Goal: Navigation & Orientation: Find specific page/section

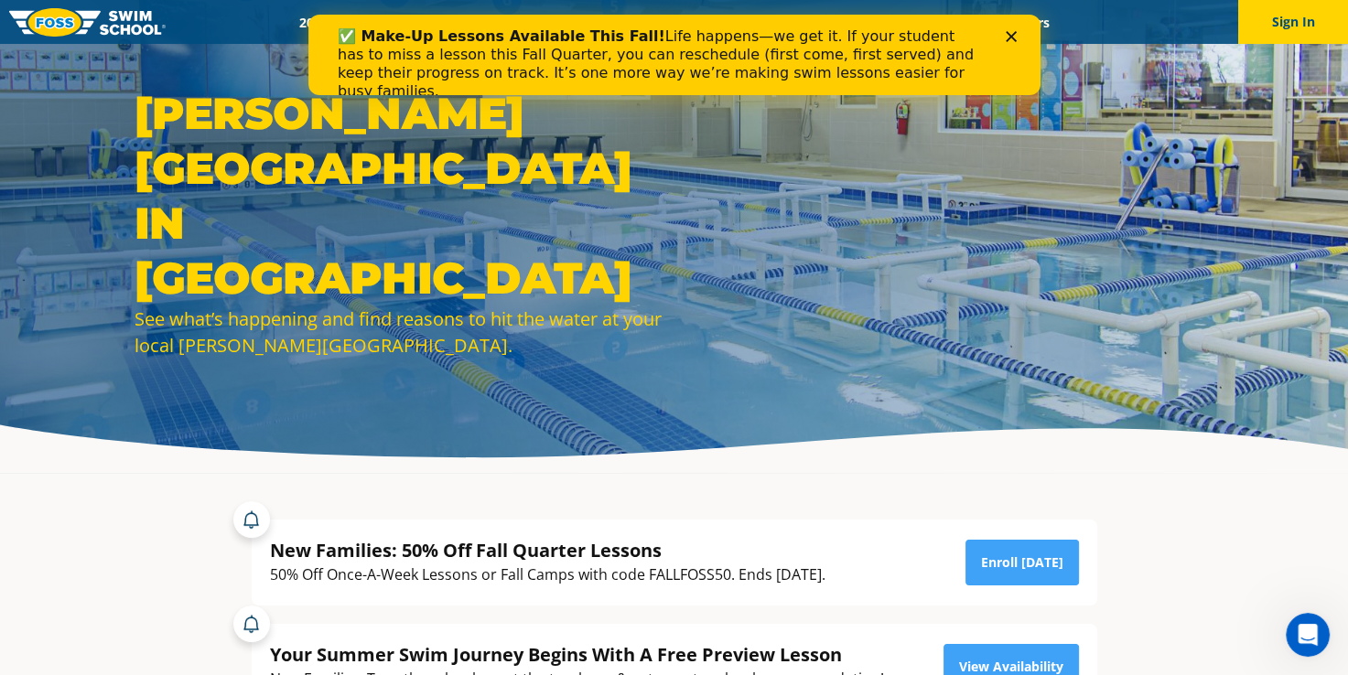
click at [1010, 38] on icon "Close" at bounding box center [1010, 36] width 11 height 11
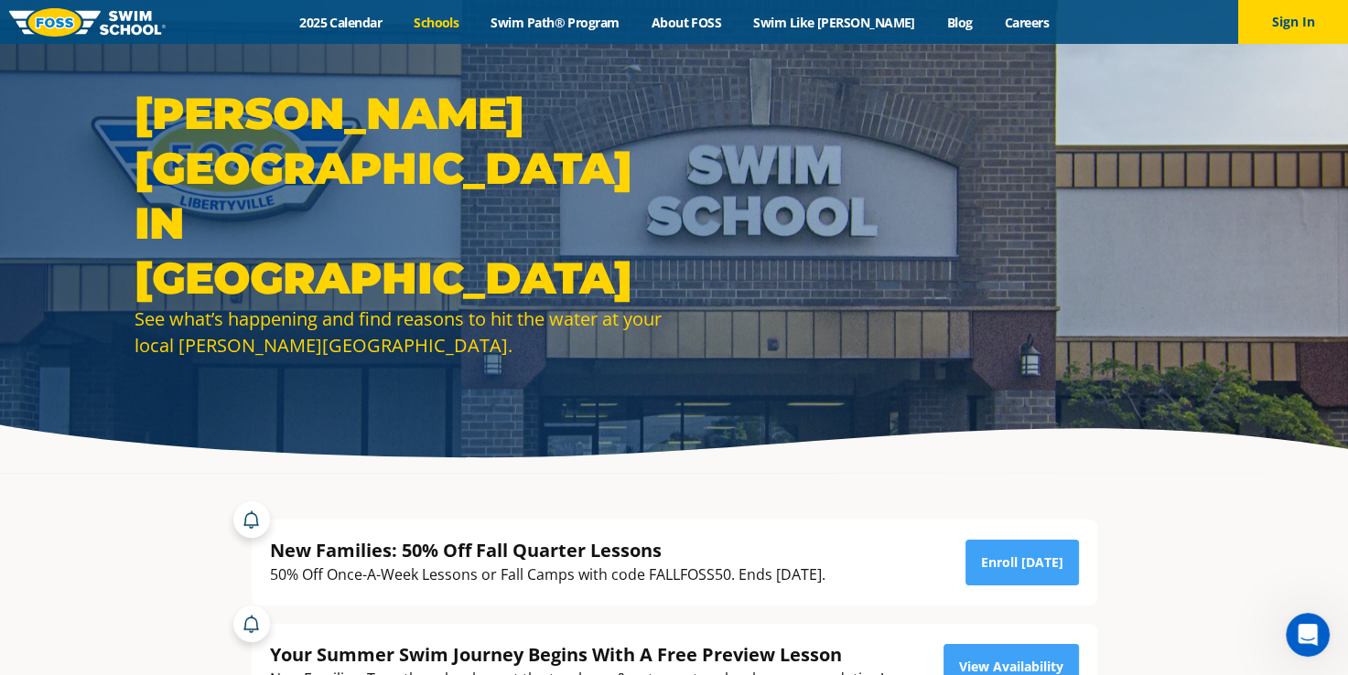
click at [465, 21] on link "Schools" at bounding box center [436, 22] width 77 height 17
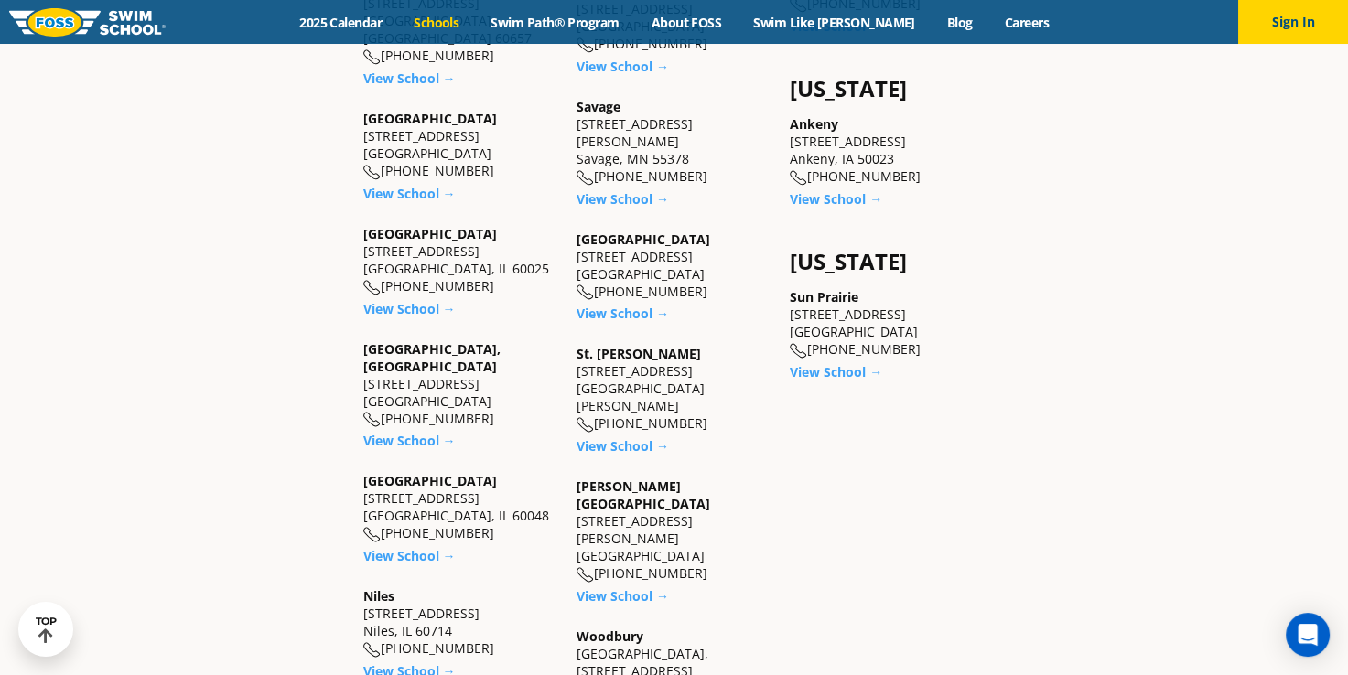
scroll to position [1458, 0]
click at [425, 430] on link "View School →" at bounding box center [409, 438] width 92 height 17
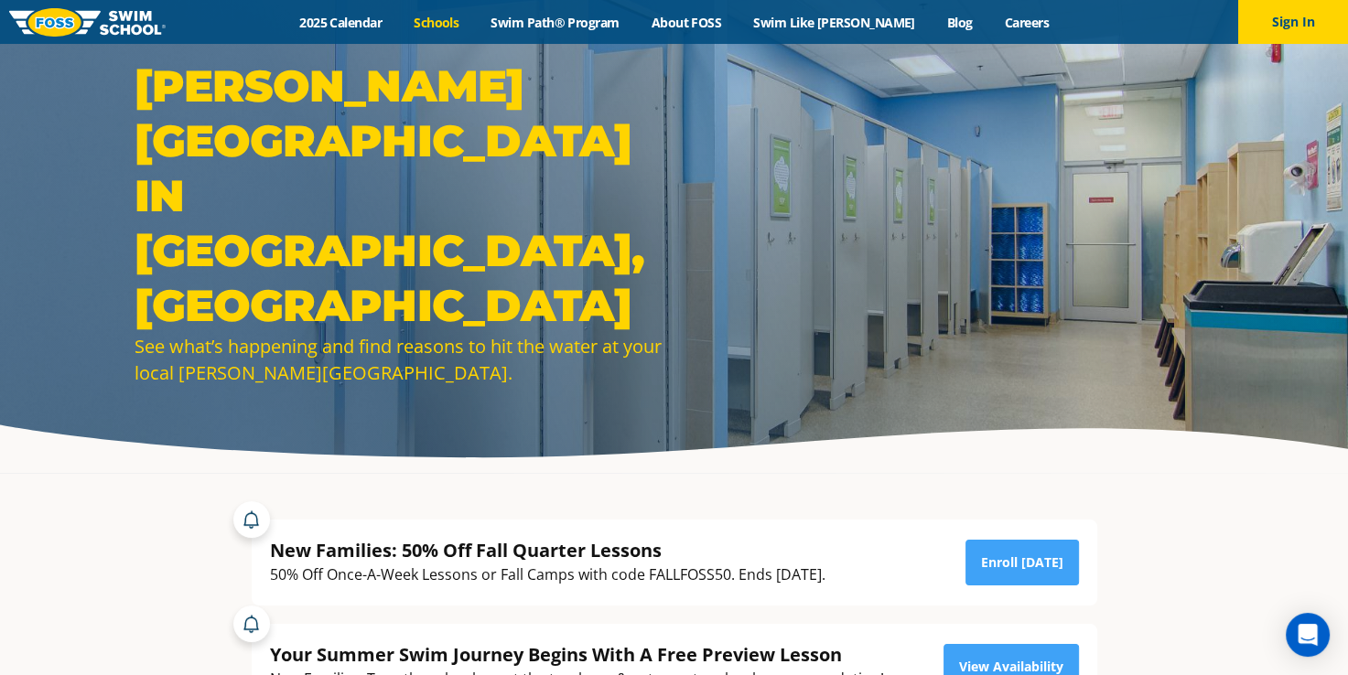
click at [443, 17] on link "Schools" at bounding box center [436, 22] width 77 height 17
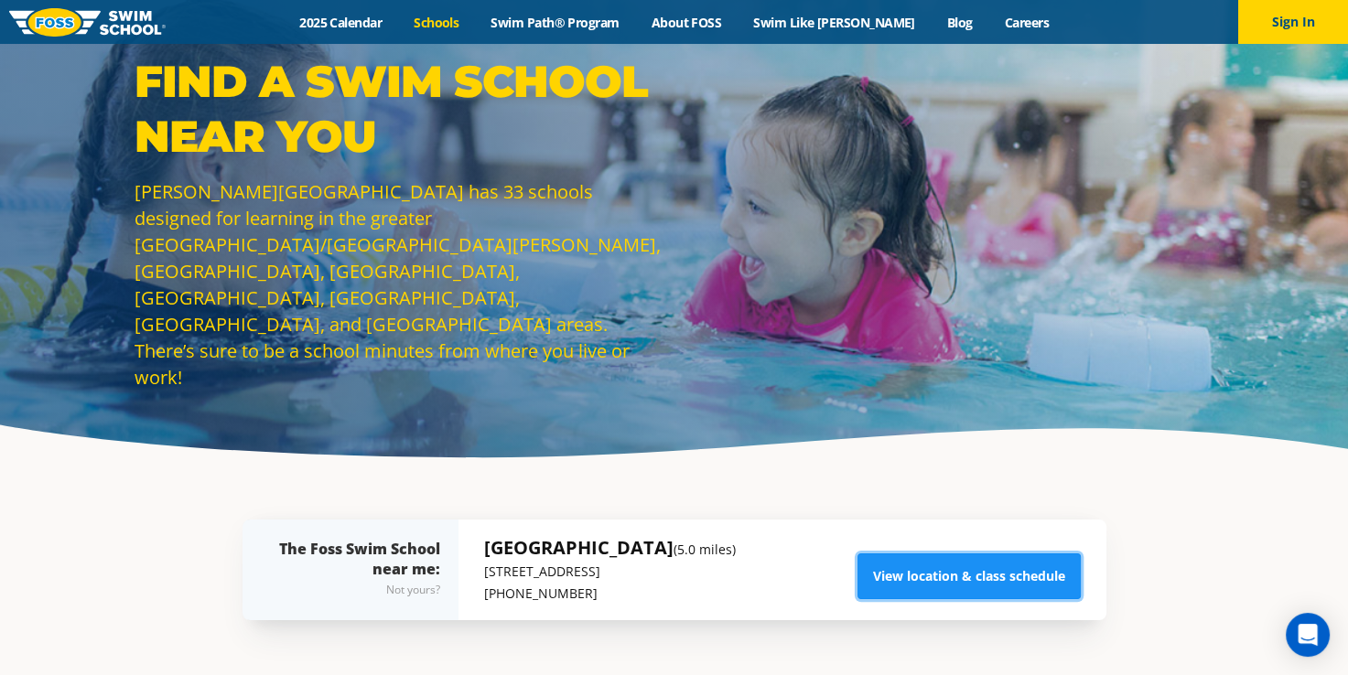
click at [995, 573] on link "View location & class schedule" at bounding box center [968, 577] width 223 height 46
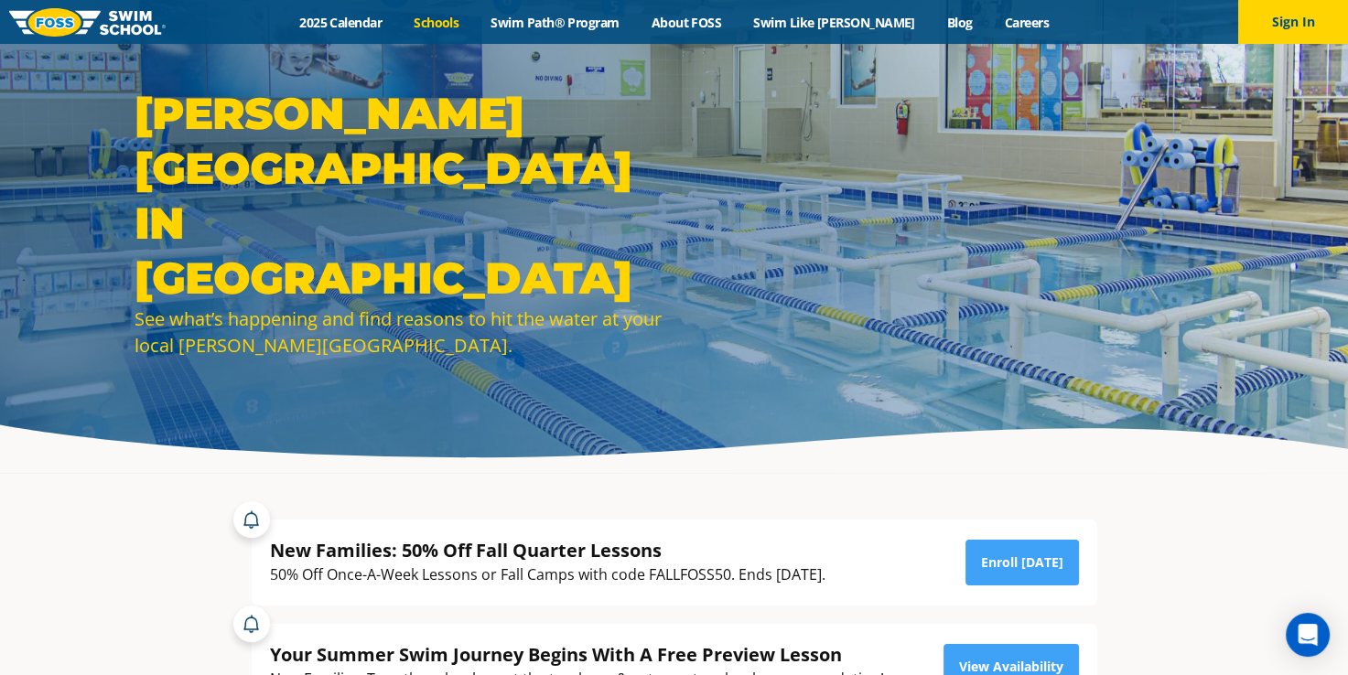
click at [457, 18] on link "Schools" at bounding box center [436, 22] width 77 height 17
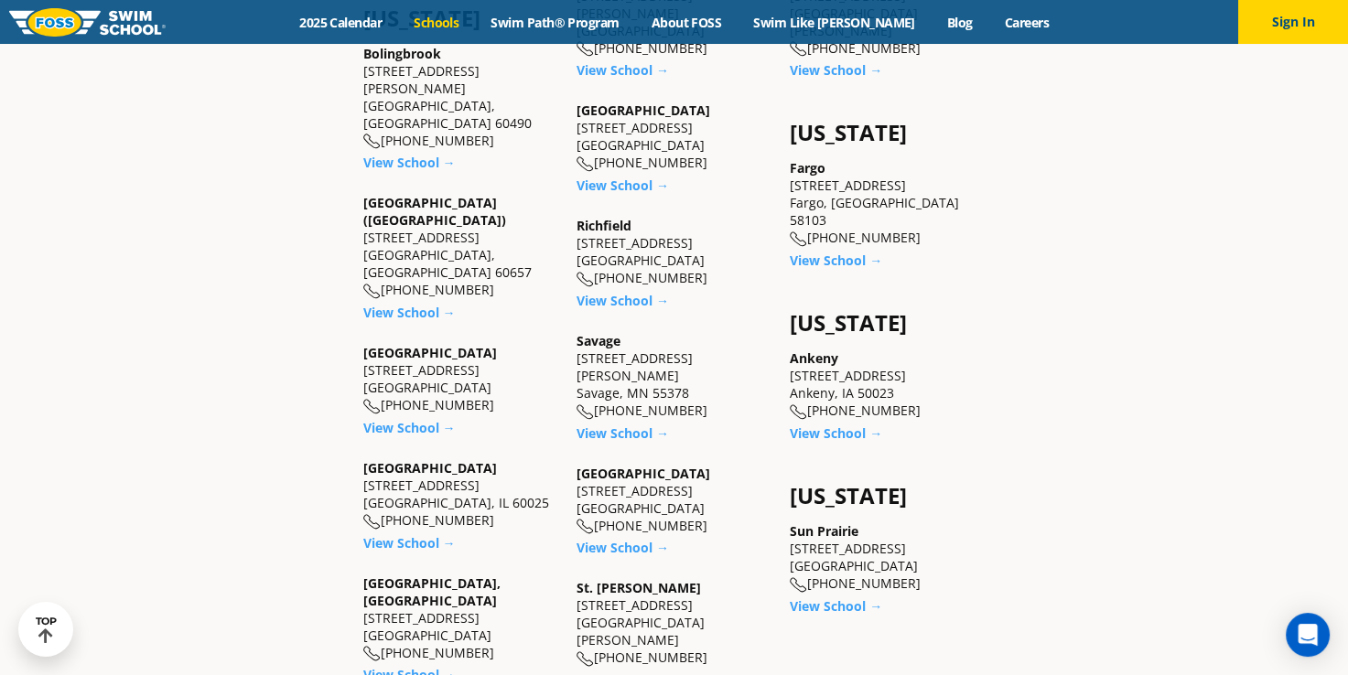
scroll to position [1226, 0]
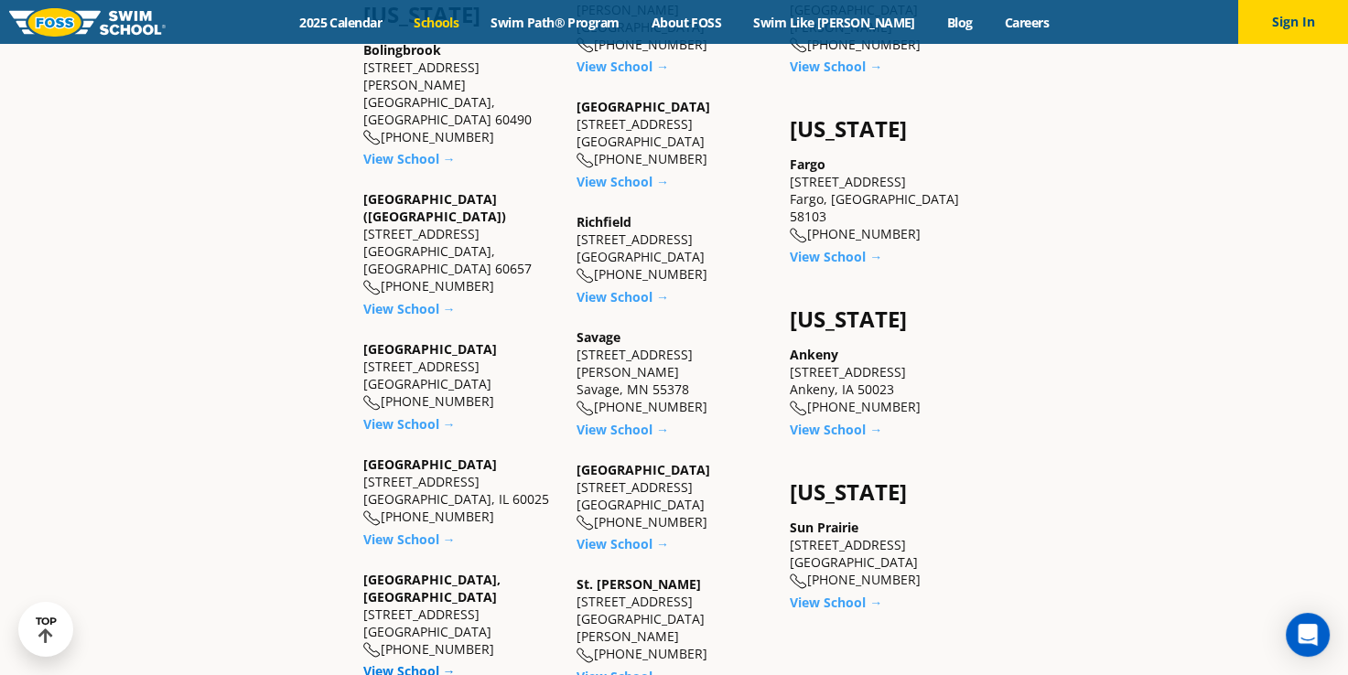
click at [411, 662] on link "View School →" at bounding box center [409, 670] width 92 height 17
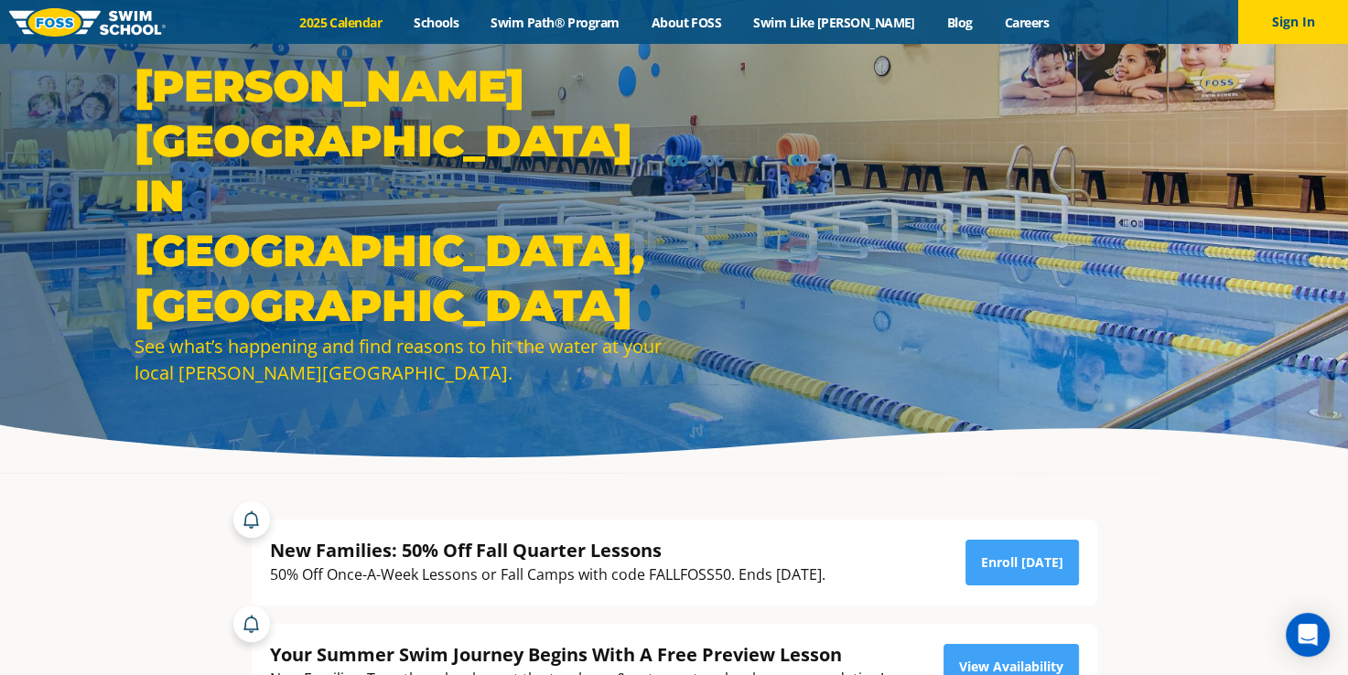
click at [366, 24] on link "2025 Calendar" at bounding box center [341, 22] width 114 height 17
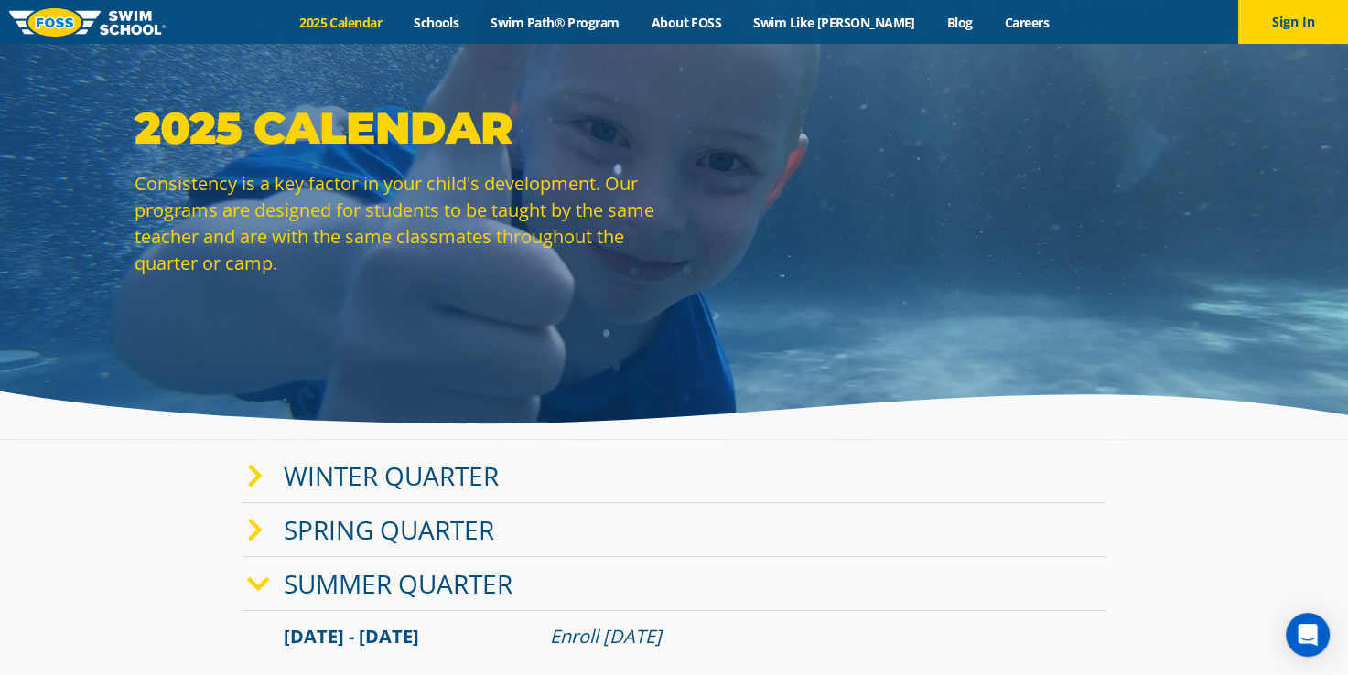
scroll to position [37, 0]
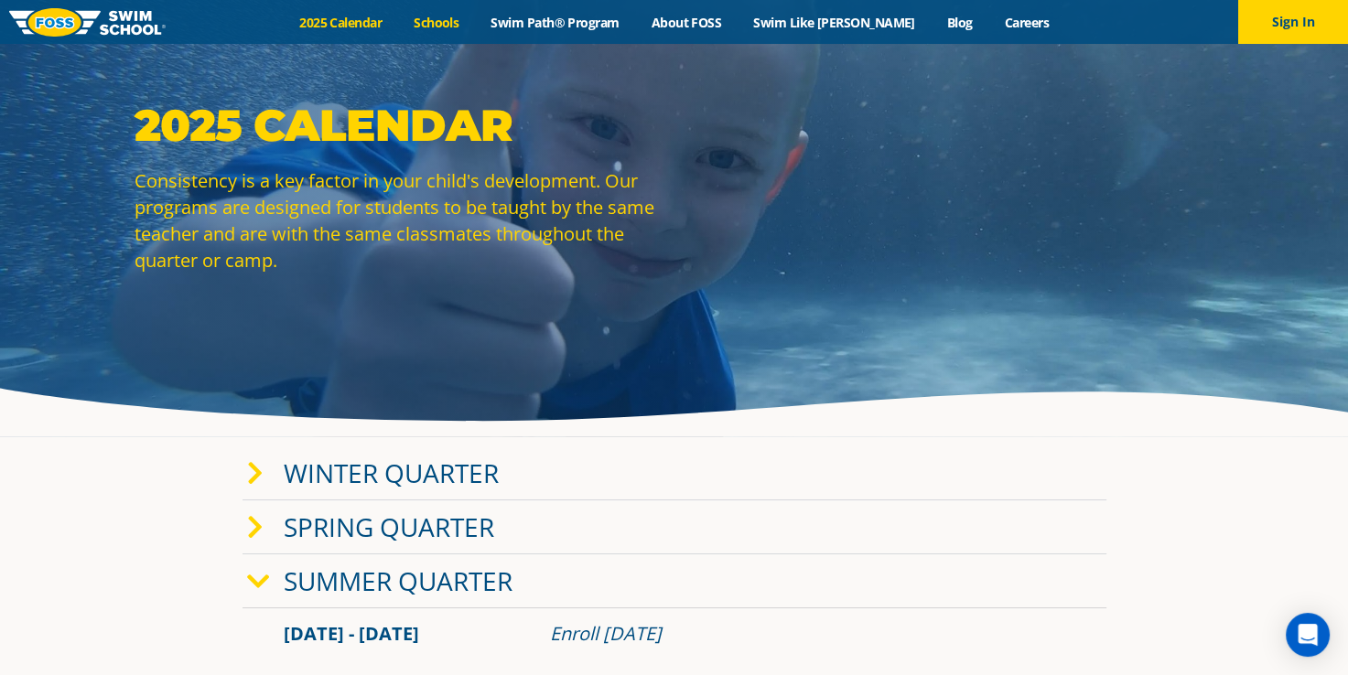
click at [471, 19] on link "Schools" at bounding box center [436, 22] width 77 height 17
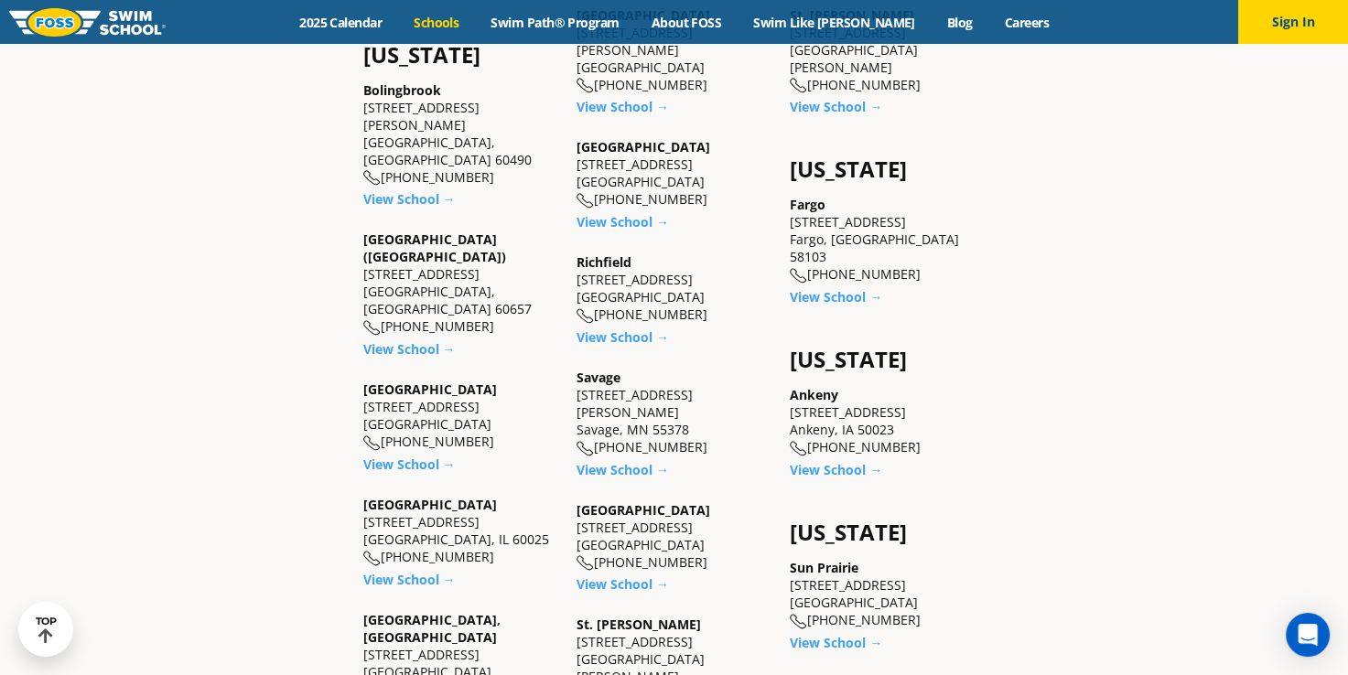
scroll to position [1188, 0]
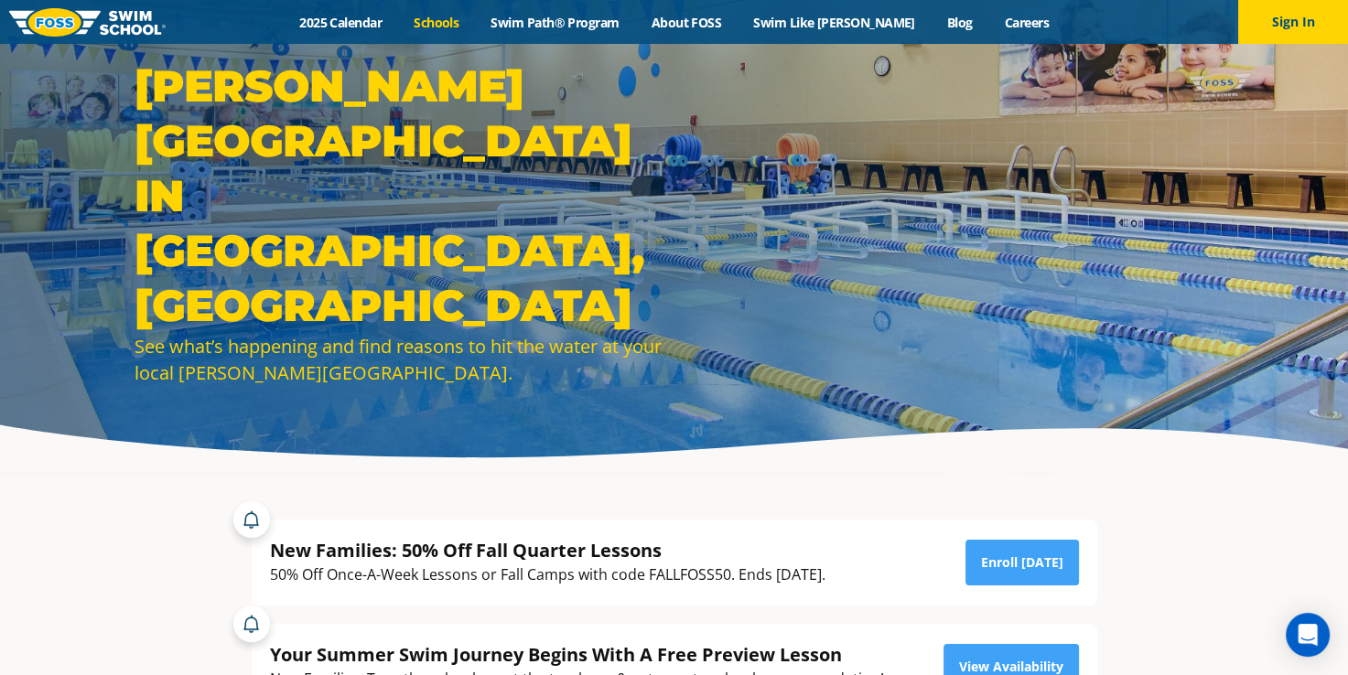
click at [450, 17] on link "Schools" at bounding box center [436, 22] width 77 height 17
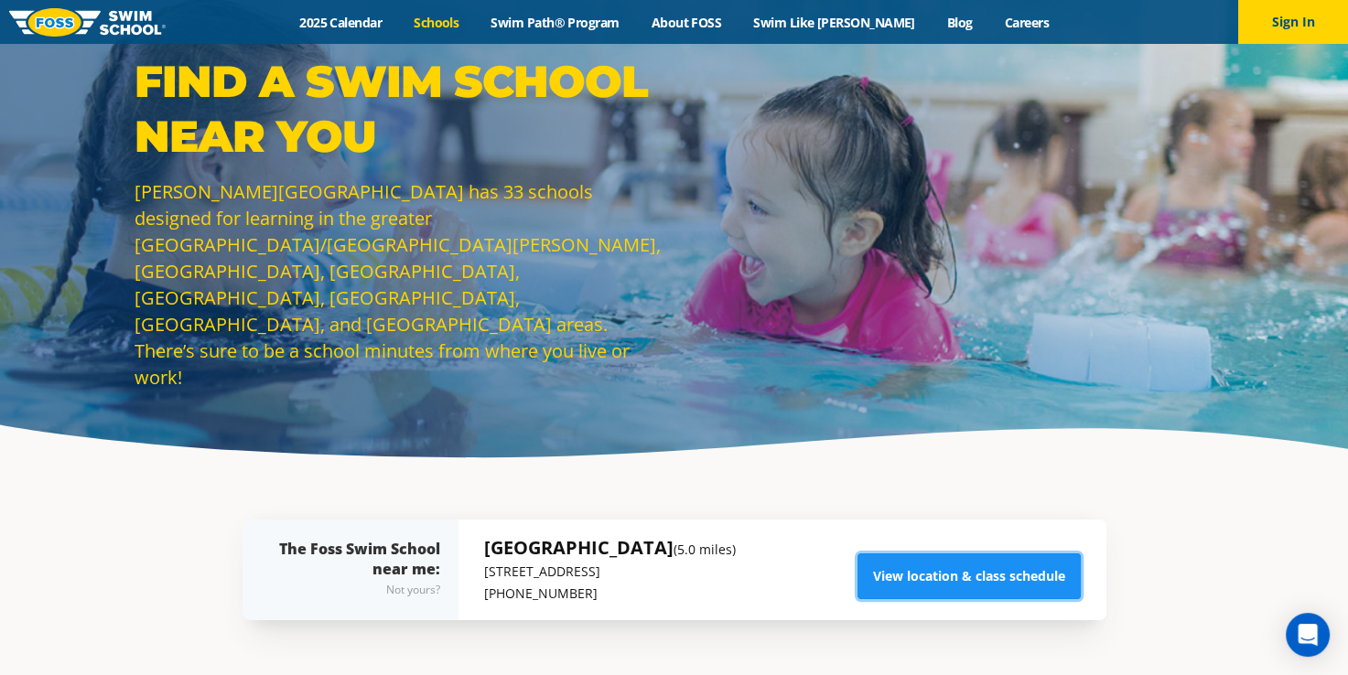
click at [940, 567] on link "View location & class schedule" at bounding box center [968, 577] width 223 height 46
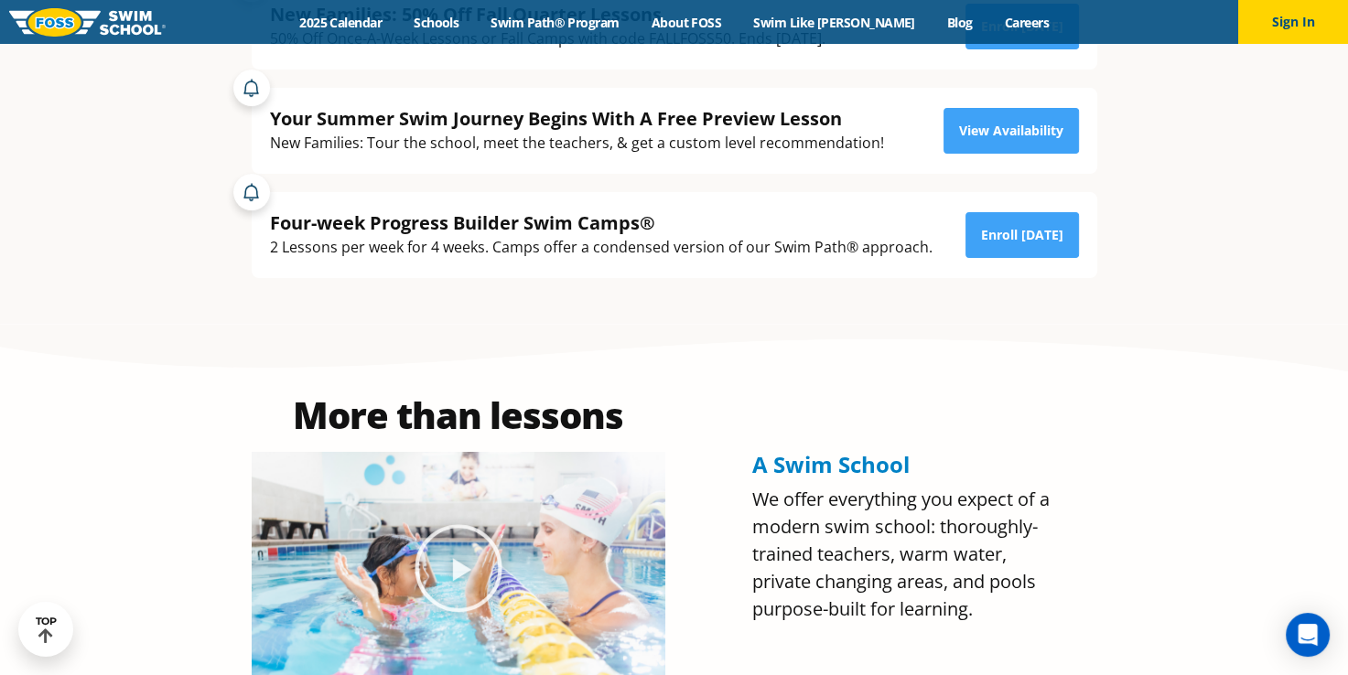
scroll to position [435, 0]
